Goal: Task Accomplishment & Management: Complete application form

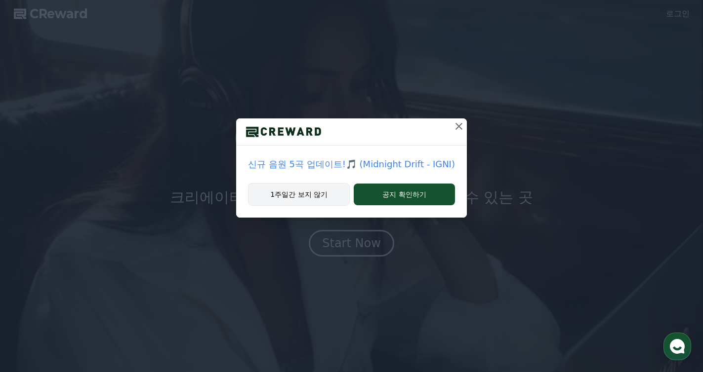
click at [301, 201] on button "1주일간 보지 않기" at bounding box center [299, 194] width 102 height 23
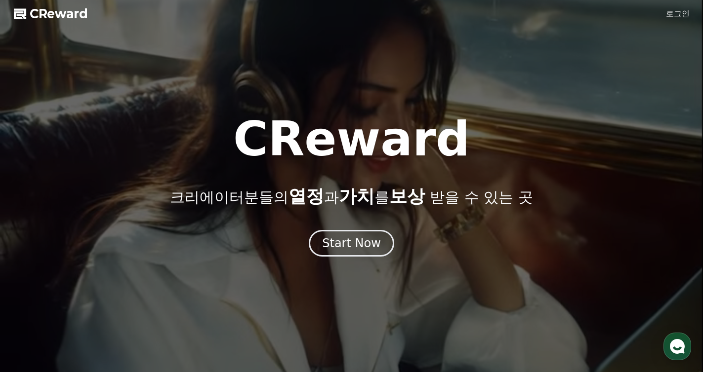
click at [684, 11] on link "로그인" at bounding box center [678, 14] width 24 height 12
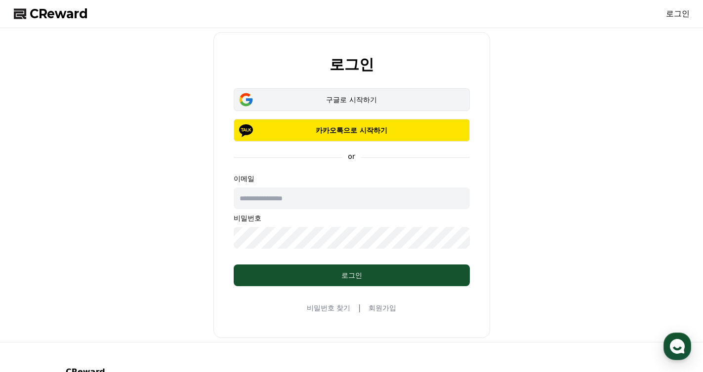
click at [361, 103] on div "구글로 시작하기" at bounding box center [351, 100] width 207 height 10
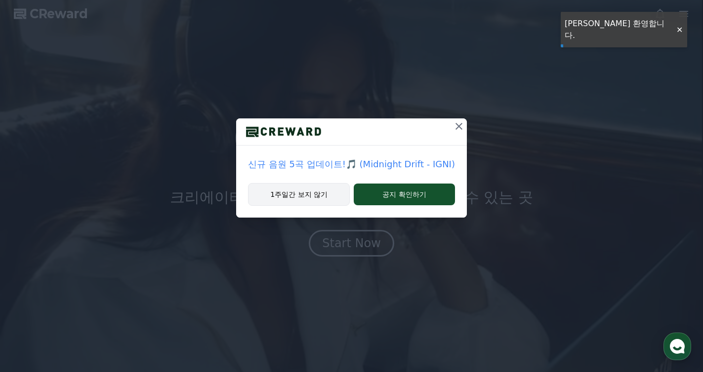
click at [319, 200] on button "1주일간 보지 않기" at bounding box center [299, 194] width 102 height 23
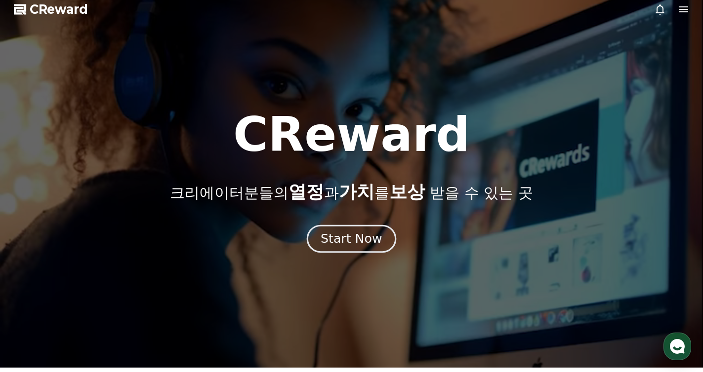
scroll to position [12, 0]
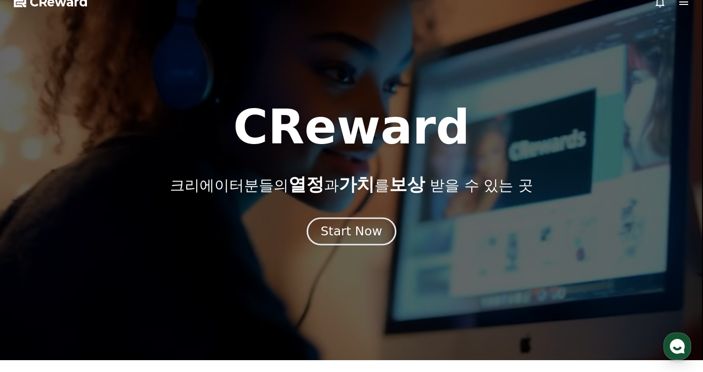
click at [340, 235] on div "Start Now" at bounding box center [350, 231] width 61 height 17
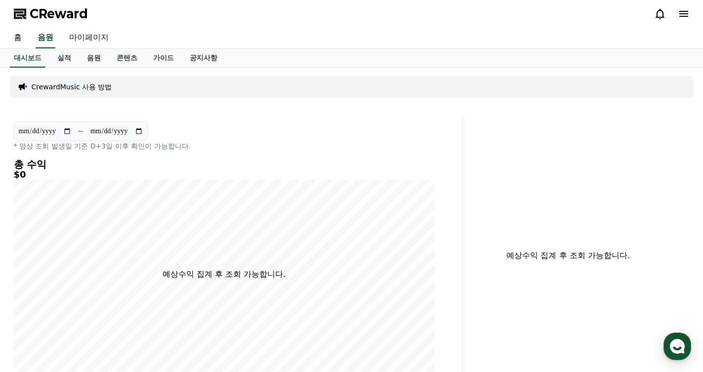
click at [82, 35] on link "마이페이지" at bounding box center [88, 38] width 55 height 21
select select "**********"
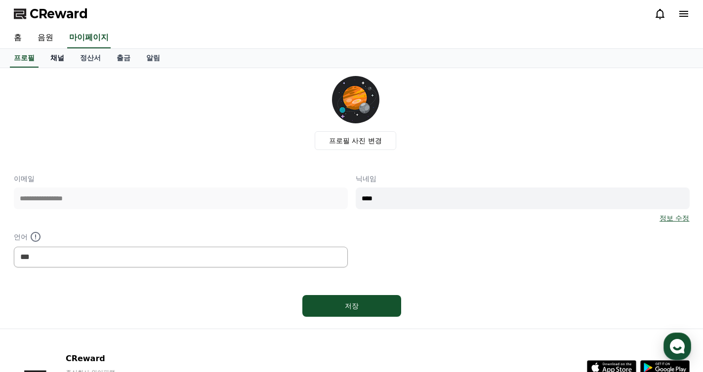
click at [59, 57] on link "채널" at bounding box center [57, 58] width 30 height 19
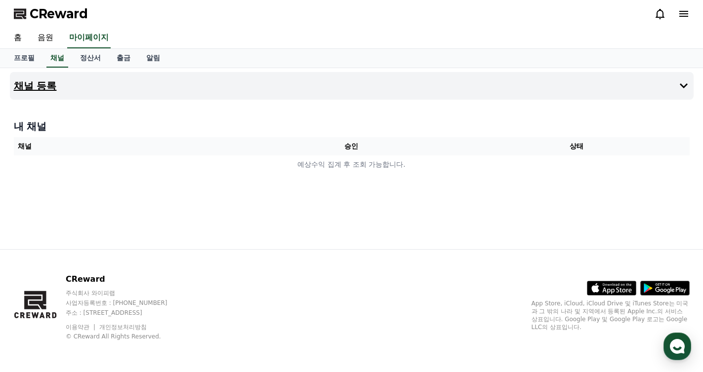
click at [313, 77] on button "채널 등록" at bounding box center [351, 86] width 683 height 28
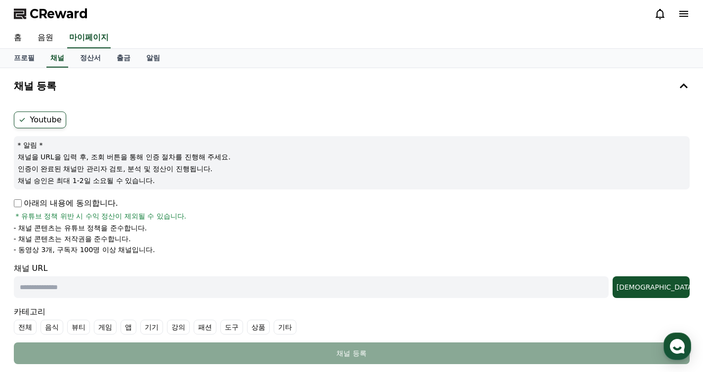
click at [18, 198] on p "아래의 내용에 동의합니다." at bounding box center [66, 204] width 104 height 12
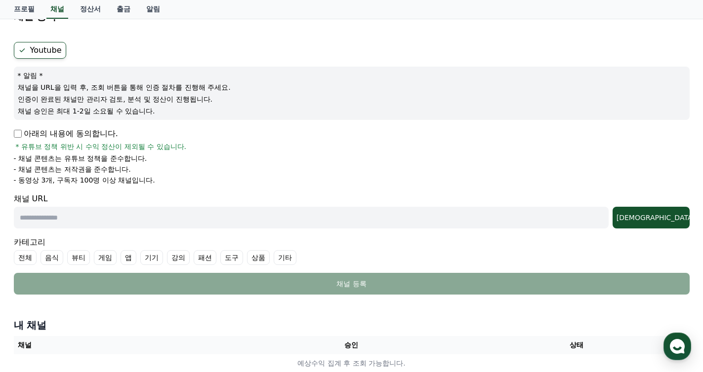
scroll to position [73, 0]
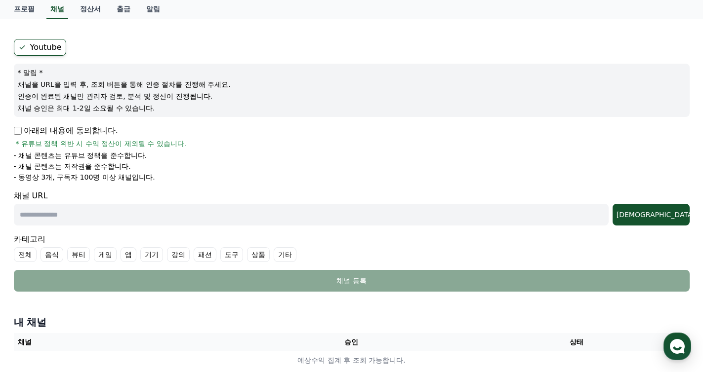
click at [160, 213] on input "text" at bounding box center [311, 215] width 595 height 22
click at [149, 223] on input "text" at bounding box center [311, 215] width 595 height 22
paste input "**********"
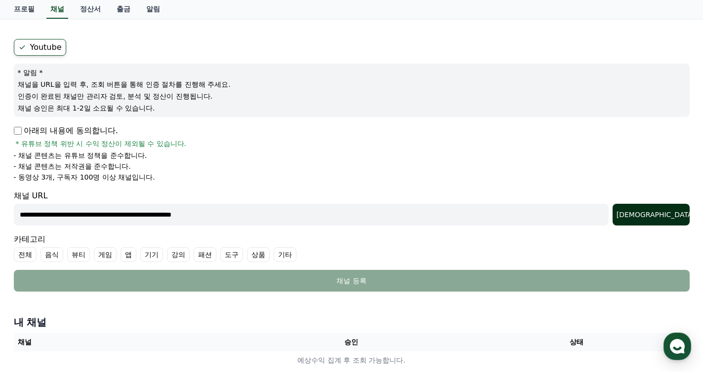
type input "**********"
click at [659, 209] on button "조회" at bounding box center [650, 215] width 77 height 22
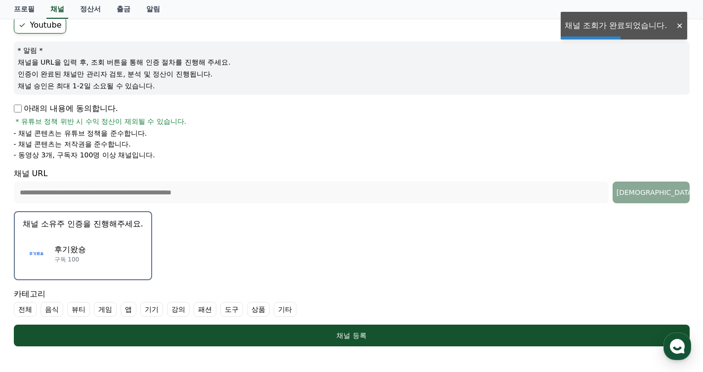
scroll to position [107, 0]
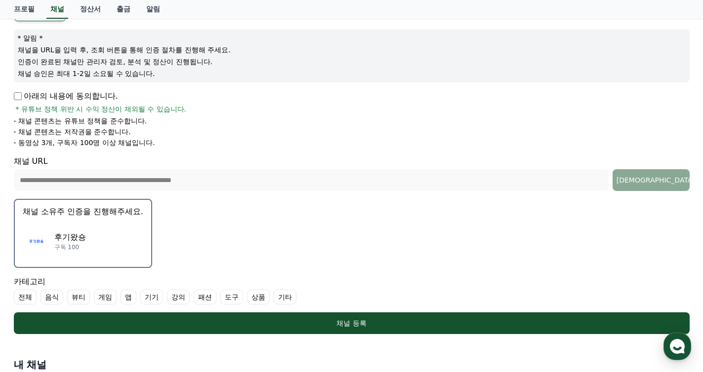
click at [82, 208] on p "채널 소유주 인증을 진행해주세요." at bounding box center [83, 212] width 120 height 12
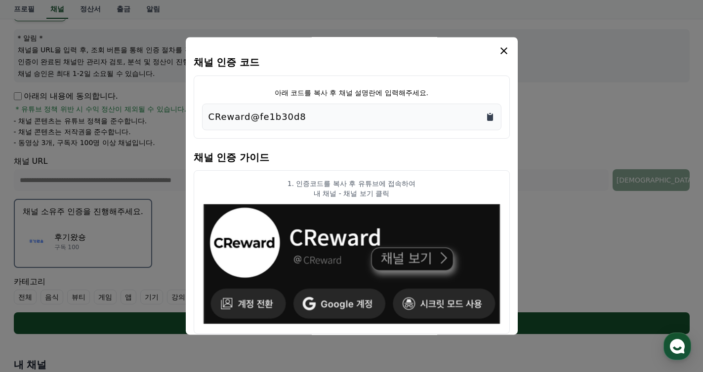
click at [489, 115] on icon "Copy to clipboard" at bounding box center [490, 117] width 6 height 7
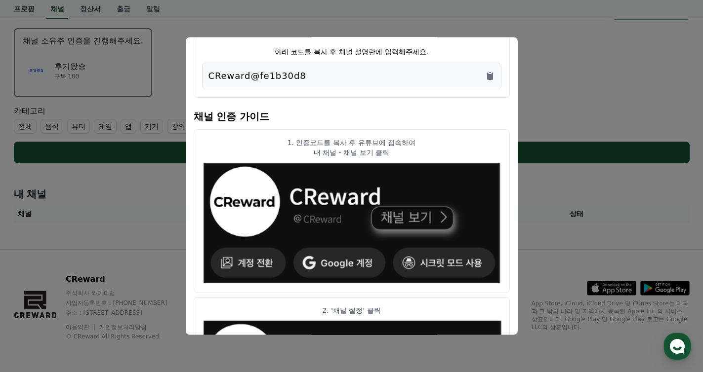
scroll to position [0, 0]
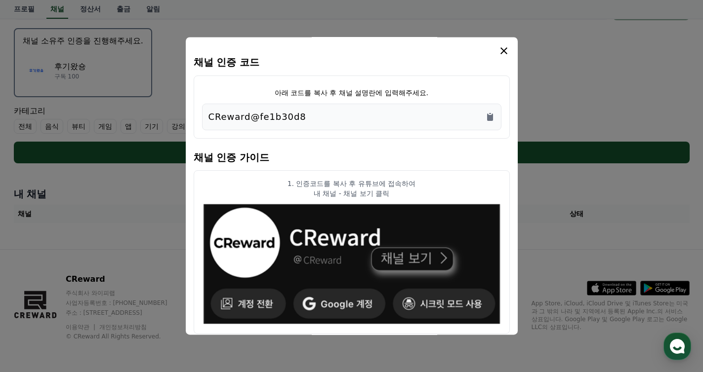
click at [506, 48] on icon "modal" at bounding box center [503, 50] width 7 height 7
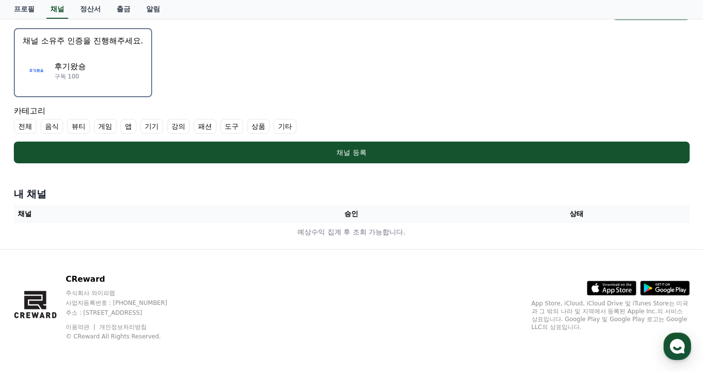
click at [93, 76] on div "후기왔숑 구독 100" at bounding box center [83, 71] width 120 height 40
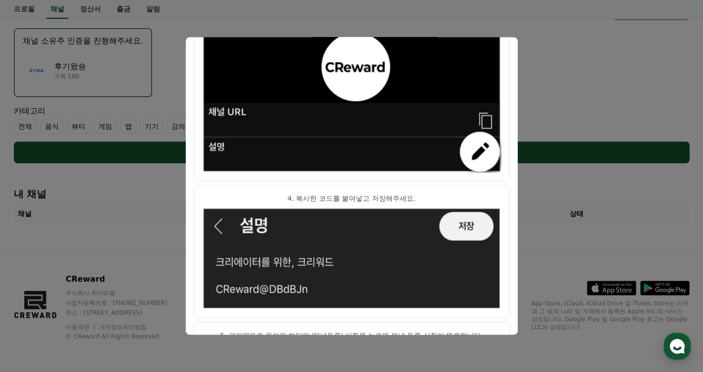
scroll to position [555, 0]
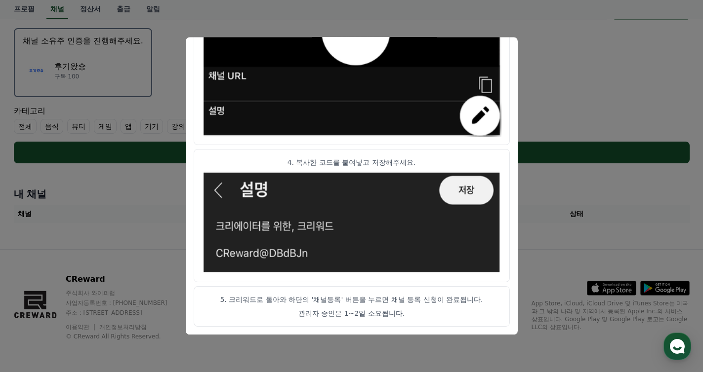
click at [546, 57] on button "close modal" at bounding box center [351, 186] width 703 height 372
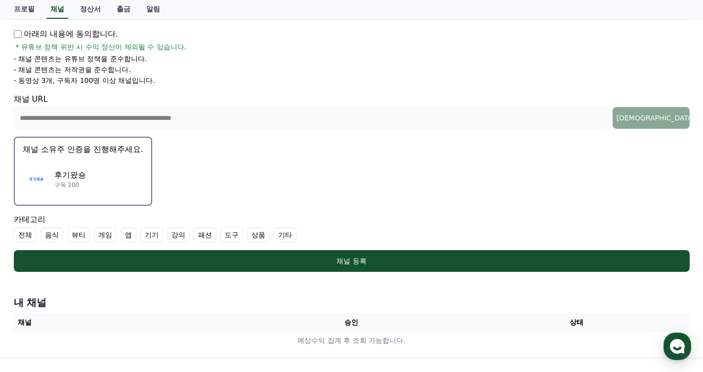
scroll to position [169, 0]
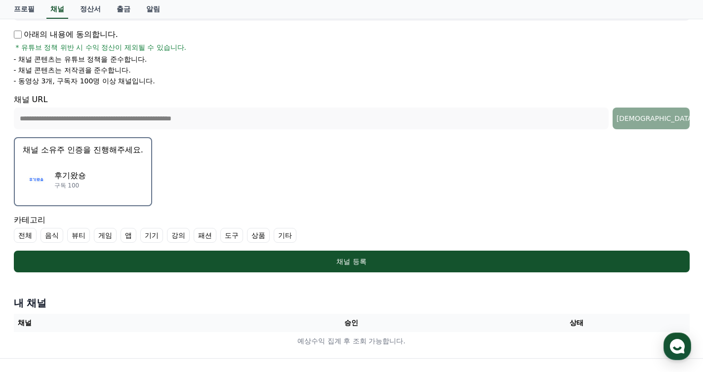
click at [116, 179] on div "후기왔숑 구독 100" at bounding box center [83, 180] width 120 height 40
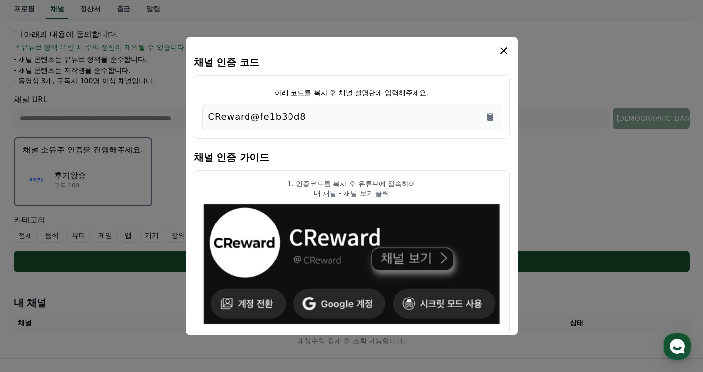
click at [507, 51] on icon "modal" at bounding box center [504, 51] width 12 height 12
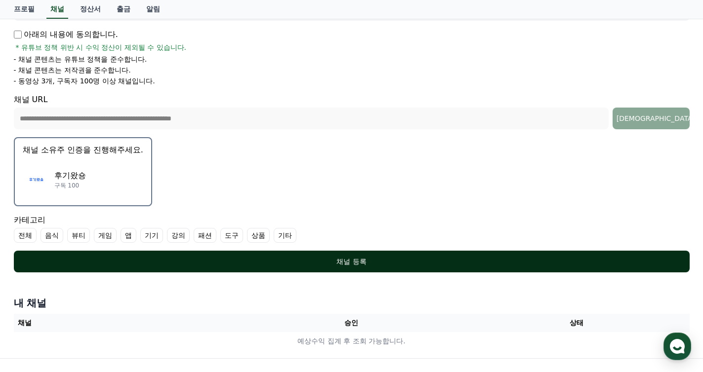
click at [387, 263] on div "채널 등록" at bounding box center [352, 262] width 636 height 10
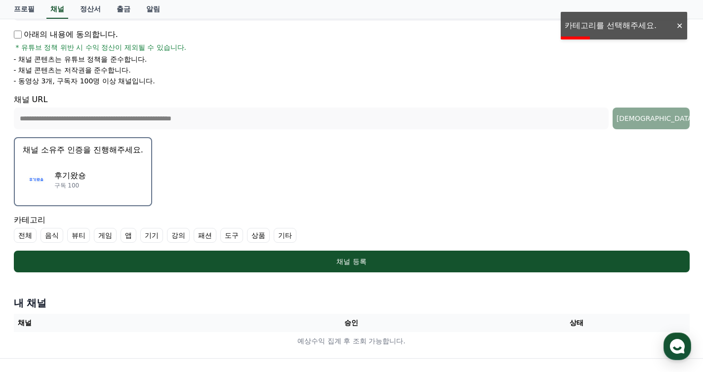
click at [20, 236] on label "전체" at bounding box center [25, 235] width 23 height 15
click at [259, 237] on label "상품" at bounding box center [270, 235] width 23 height 15
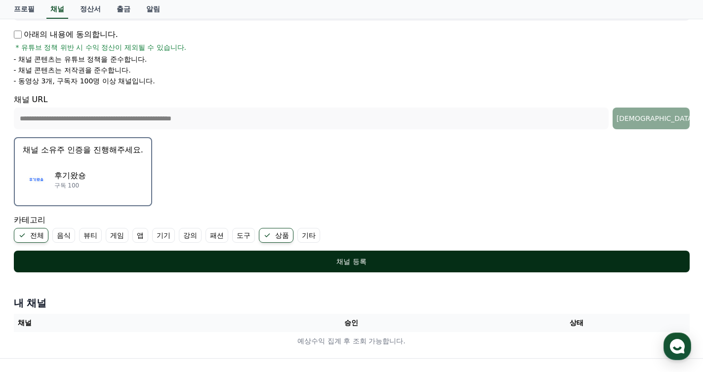
click at [207, 261] on div "채널 등록" at bounding box center [352, 262] width 636 height 10
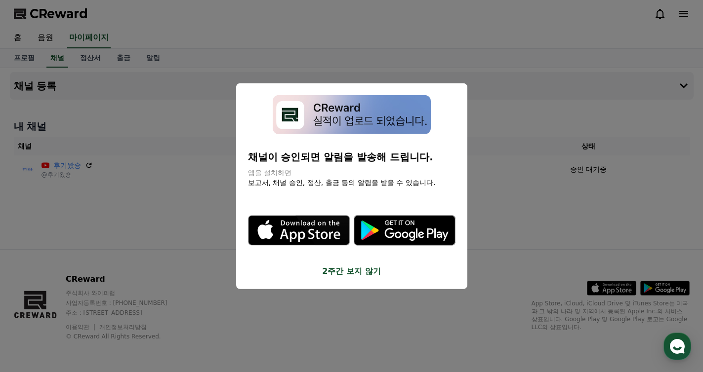
drag, startPoint x: 560, startPoint y: 200, endPoint x: 347, endPoint y: 273, distance: 225.8
click at [0, 0] on div "CReward 홈 음원 마이페이지 프로필 채널 정산서 출금 알림 채널 등록 내 채널 채널 승인 상태 후기왔숑 @후기왔숑 - 승인 대기중 CRe…" at bounding box center [0, 0] width 0 height 0
click at [346, 273] on button "2주간 보지 않기" at bounding box center [351, 271] width 207 height 12
